Goal: Task Accomplishment & Management: Manage account settings

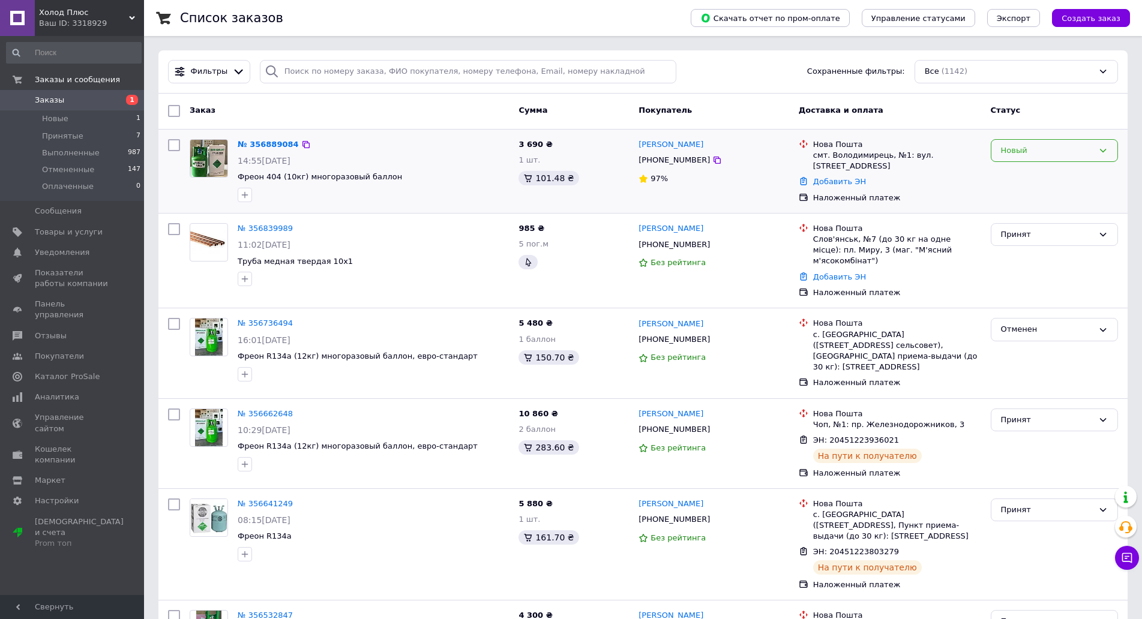
click at [1015, 149] on div "Новый" at bounding box center [1047, 151] width 92 height 13
click at [1007, 169] on li "Принят" at bounding box center [1054, 175] width 126 height 22
drag, startPoint x: 633, startPoint y: 145, endPoint x: 687, endPoint y: 144, distance: 54.0
click at [687, 144] on div "№ 356889084 14:55[DATE] Фреон 404 (10кг) многоразовый баллон 3 690 ₴ 1 шт. 101.…" at bounding box center [643, 171] width 960 height 74
click at [708, 118] on div "Покупатель" at bounding box center [714, 111] width 160 height 22
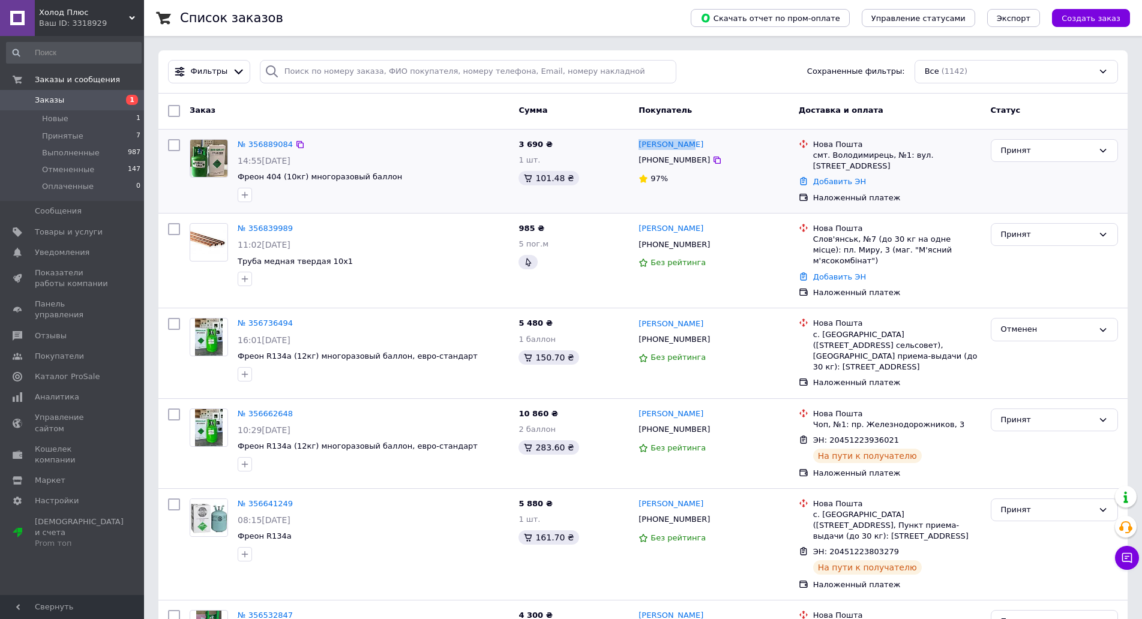
drag, startPoint x: 690, startPoint y: 142, endPoint x: 635, endPoint y: 142, distance: 54.6
click at [635, 142] on div "[PERSON_NAME] [PHONE_NUMBER] 97%" at bounding box center [714, 171] width 160 height 74
copy link "[PERSON_NAME]"
